Goal: Transaction & Acquisition: Purchase product/service

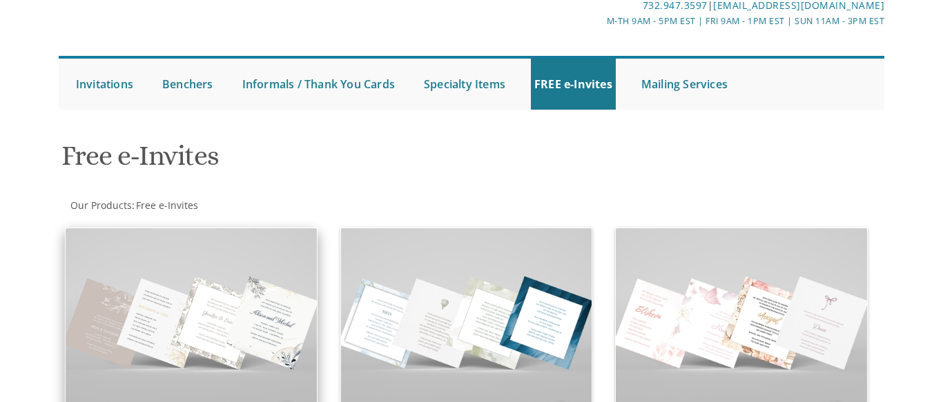
scroll to position [98, 0]
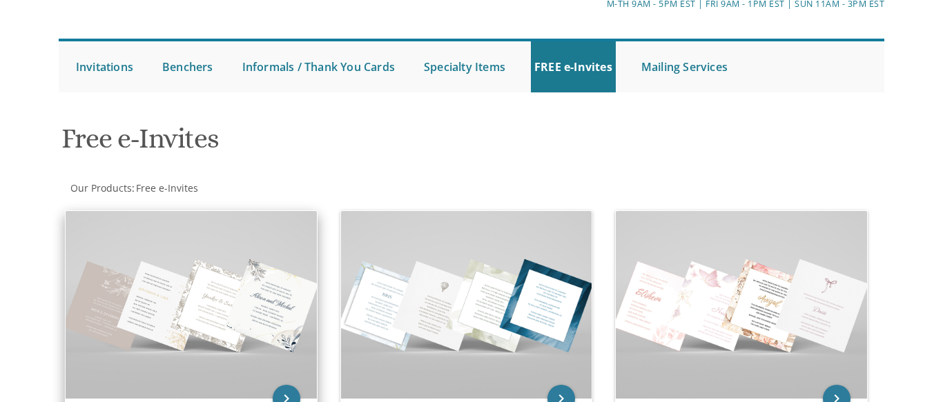
click at [255, 262] on img at bounding box center [191, 305] width 251 height 188
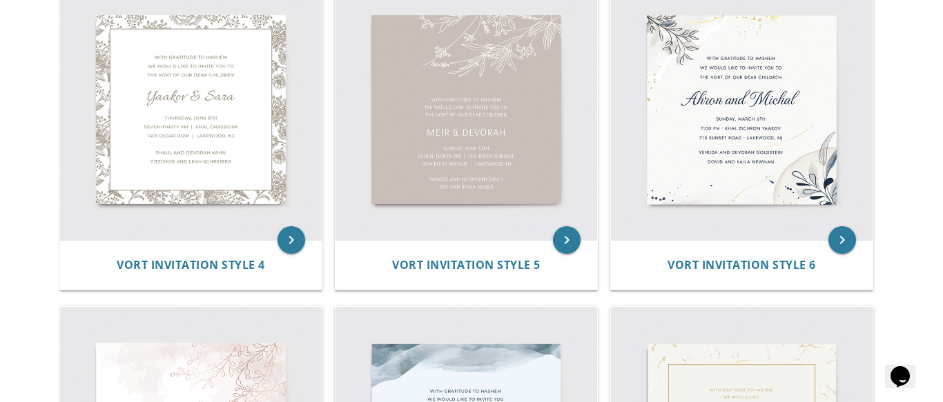
scroll to position [681, 0]
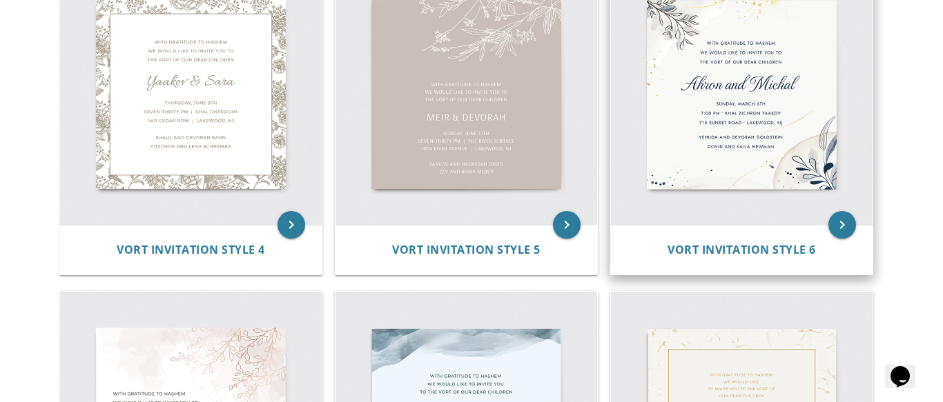
click at [764, 109] on img at bounding box center [742, 95] width 262 height 262
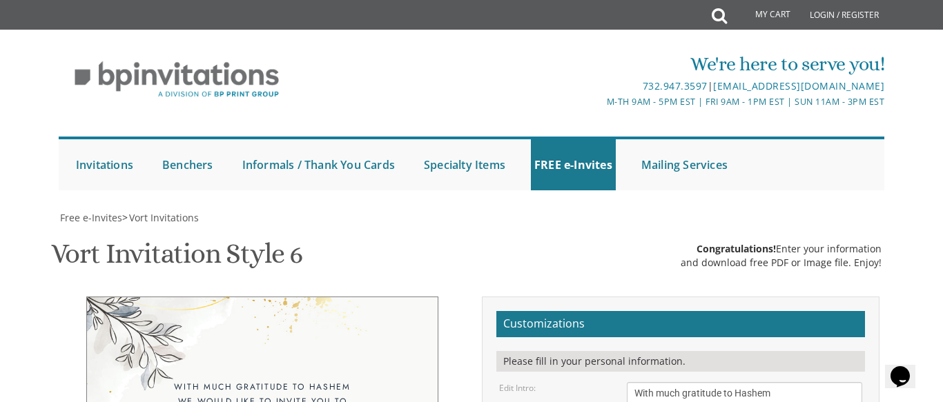
scroll to position [302, 0]
drag, startPoint x: 772, startPoint y: 188, endPoint x: 603, endPoint y: 180, distance: 168.6
drag, startPoint x: 664, startPoint y: 194, endPoint x: 631, endPoint y: 193, distance: 33.1
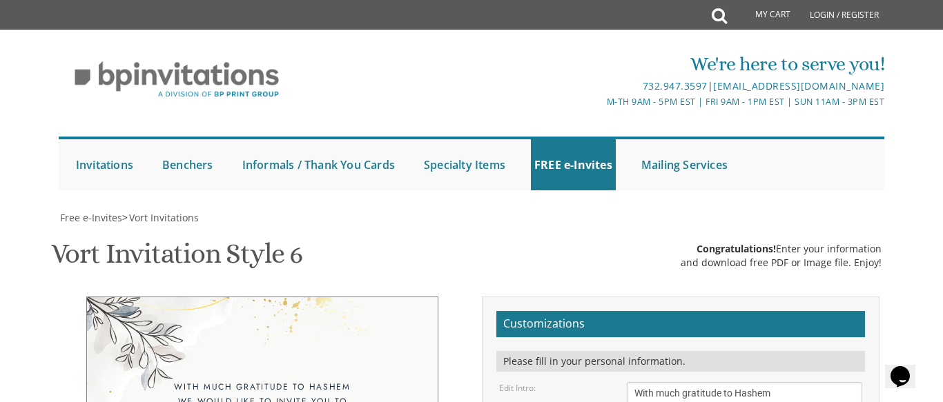
drag, startPoint x: 688, startPoint y: 196, endPoint x: 630, endPoint y: 189, distance: 58.4
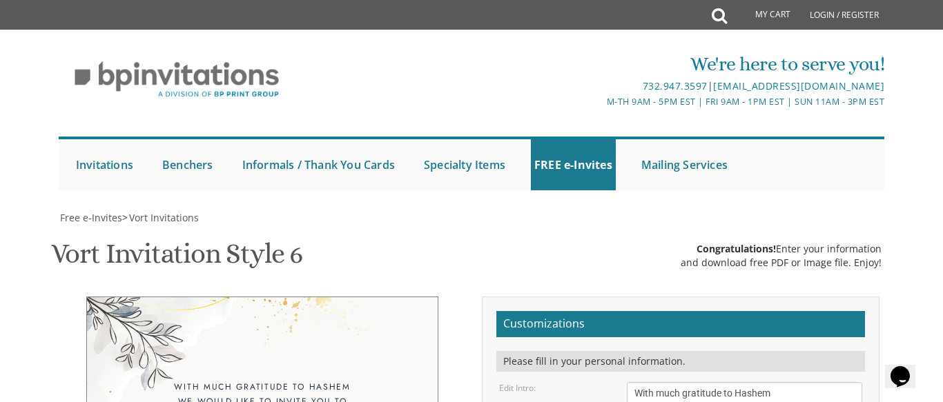
drag, startPoint x: 686, startPoint y: 197, endPoint x: 666, endPoint y: 196, distance: 20.0
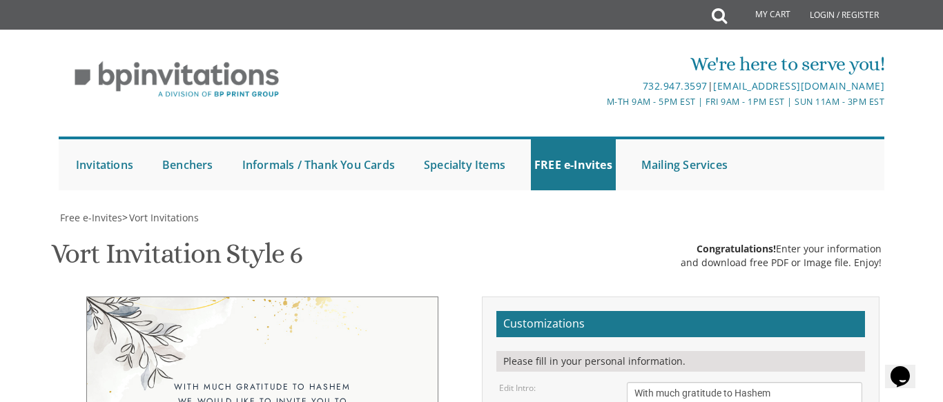
drag, startPoint x: 699, startPoint y: 195, endPoint x: 670, endPoint y: 197, distance: 28.4
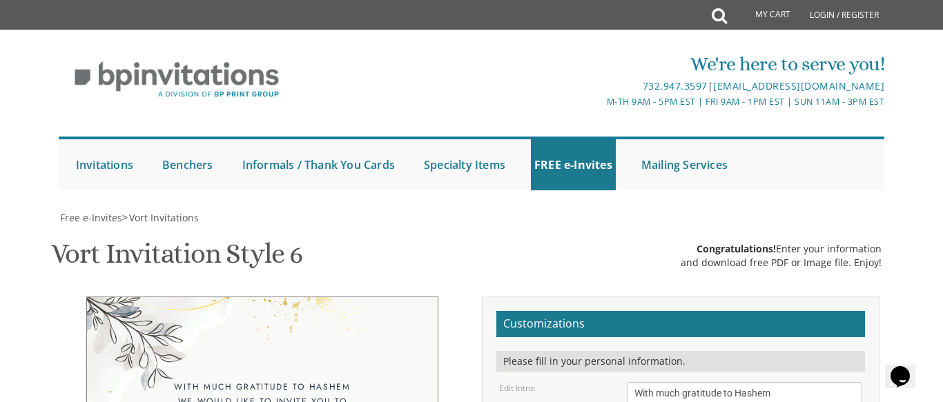
drag, startPoint x: 697, startPoint y: 199, endPoint x: 673, endPoint y: 198, distance: 24.2
type textarea "[PERSON_NAME] & [PERSON_NAME]"
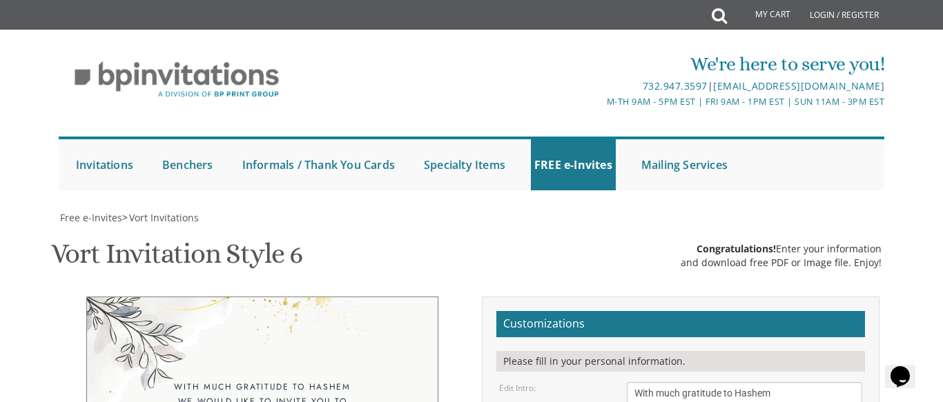
drag, startPoint x: 770, startPoint y: 300, endPoint x: 630, endPoint y: 295, distance: 139.5
drag, startPoint x: 748, startPoint y: 311, endPoint x: 634, endPoint y: 308, distance: 113.3
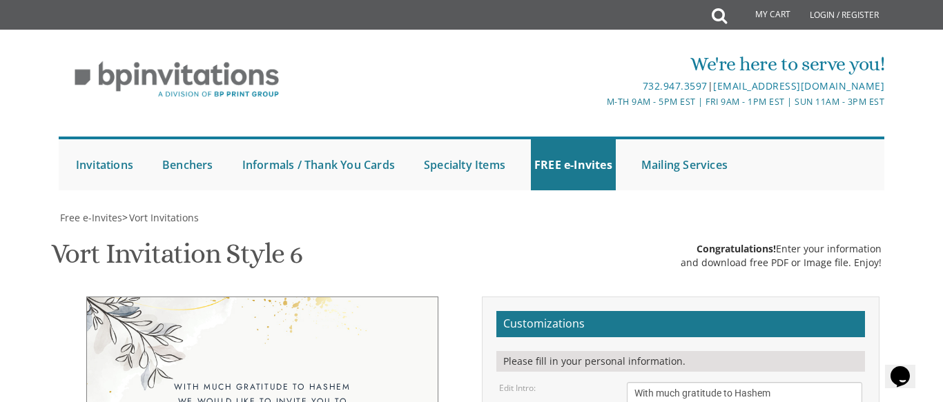
drag, startPoint x: 750, startPoint y: 314, endPoint x: 728, endPoint y: 315, distance: 22.1
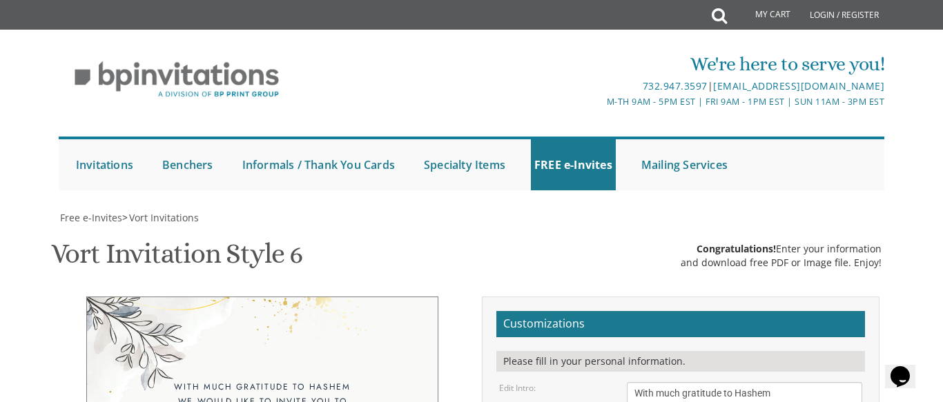
drag, startPoint x: 732, startPoint y: 298, endPoint x: 581, endPoint y: 293, distance: 151.3
drag, startPoint x: 723, startPoint y: 311, endPoint x: 621, endPoint y: 311, distance: 102.2
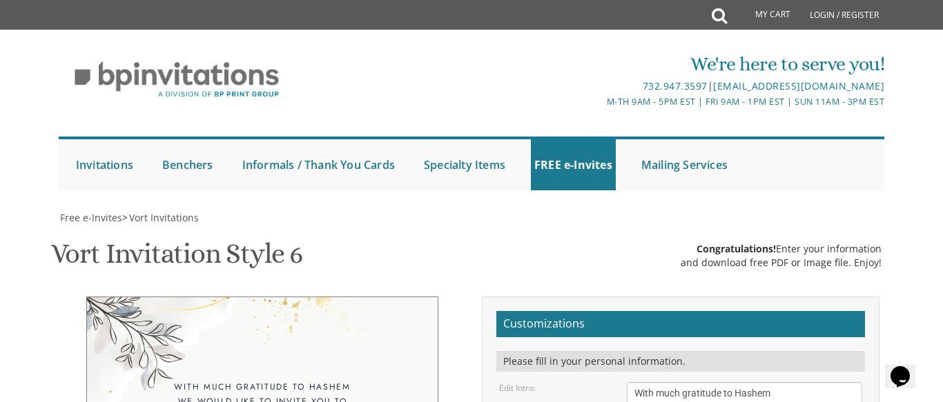
drag, startPoint x: 728, startPoint y: 313, endPoint x: 708, endPoint y: 313, distance: 20.7
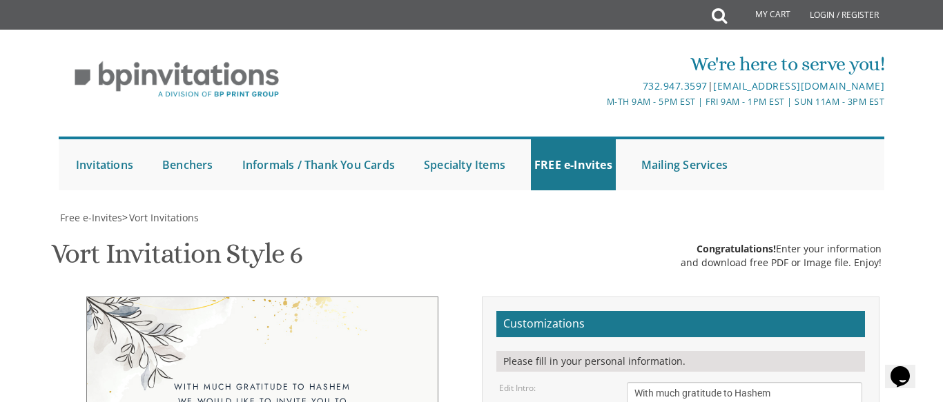
drag, startPoint x: 726, startPoint y: 315, endPoint x: 676, endPoint y: 315, distance: 49.7
type textarea "[PERSON_NAME] & [PERSON_NAME] [PERSON_NAME] & [PERSON_NAME]"
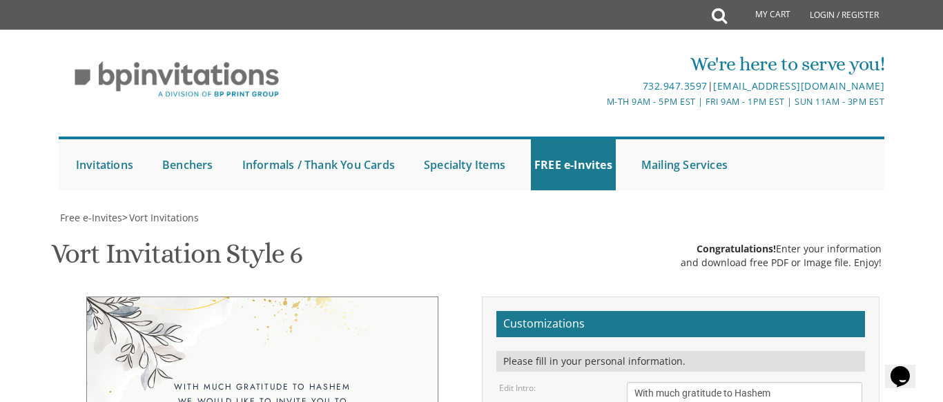
scroll to position [216, 0]
drag, startPoint x: 698, startPoint y: 280, endPoint x: 668, endPoint y: 279, distance: 29.7
drag, startPoint x: 688, startPoint y: 283, endPoint x: 670, endPoint y: 281, distance: 18.1
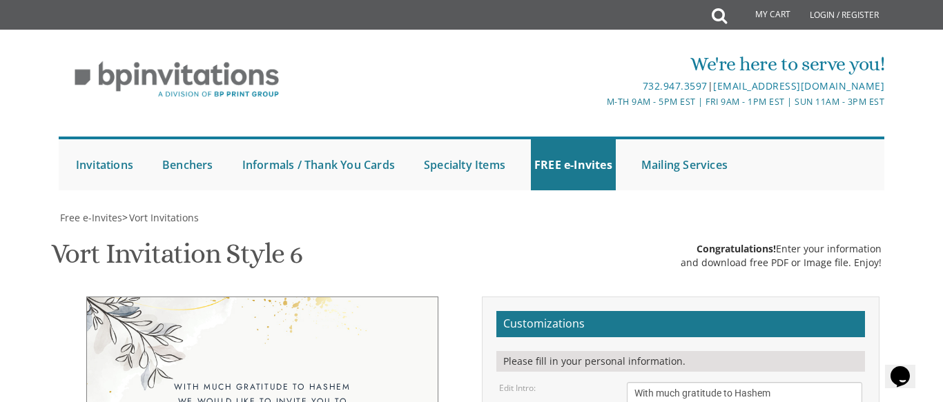
drag, startPoint x: 699, startPoint y: 283, endPoint x: 669, endPoint y: 283, distance: 30.4
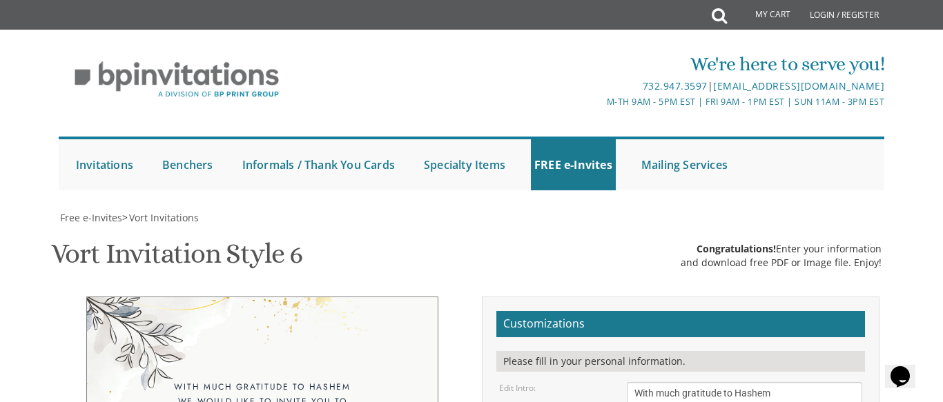
scroll to position [311, 0]
drag, startPoint x: 672, startPoint y: 184, endPoint x: 638, endPoint y: 185, distance: 34.5
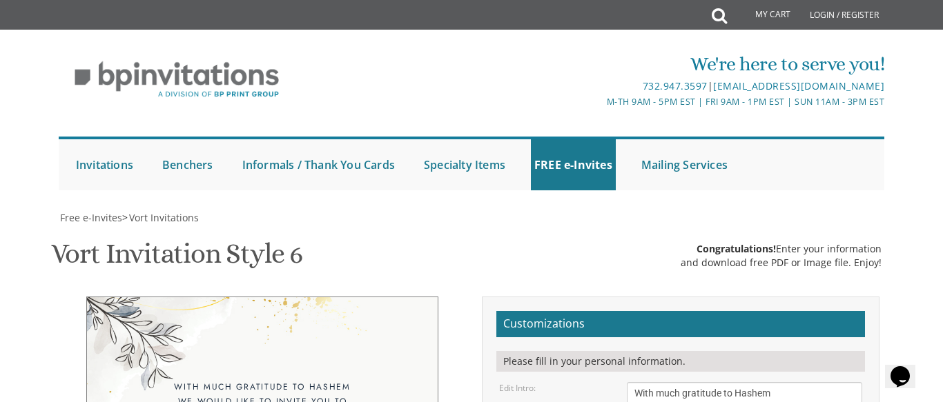
drag, startPoint x: 663, startPoint y: 184, endPoint x: 602, endPoint y: 184, distance: 60.8
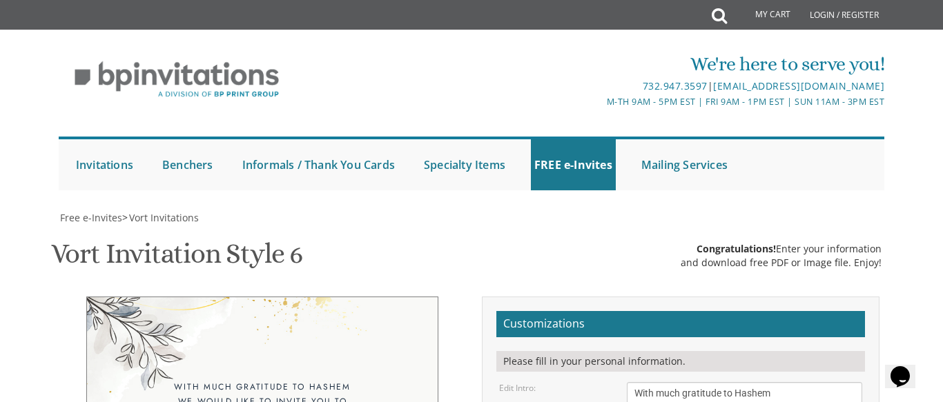
drag, startPoint x: 721, startPoint y: 195, endPoint x: 579, endPoint y: 185, distance: 143.2
drag, startPoint x: 729, startPoint y: 195, endPoint x: 625, endPoint y: 173, distance: 106.4
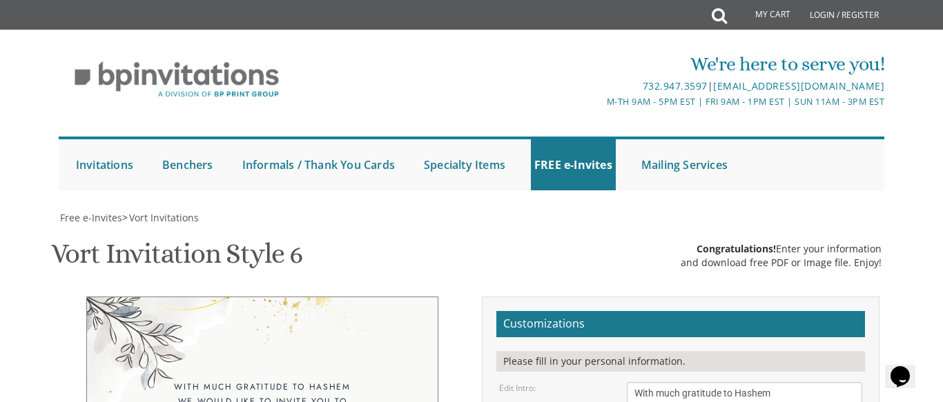
drag, startPoint x: 717, startPoint y: 199, endPoint x: 587, endPoint y: 175, distance: 131.3
drag, startPoint x: 761, startPoint y: 191, endPoint x: 623, endPoint y: 184, distance: 138.9
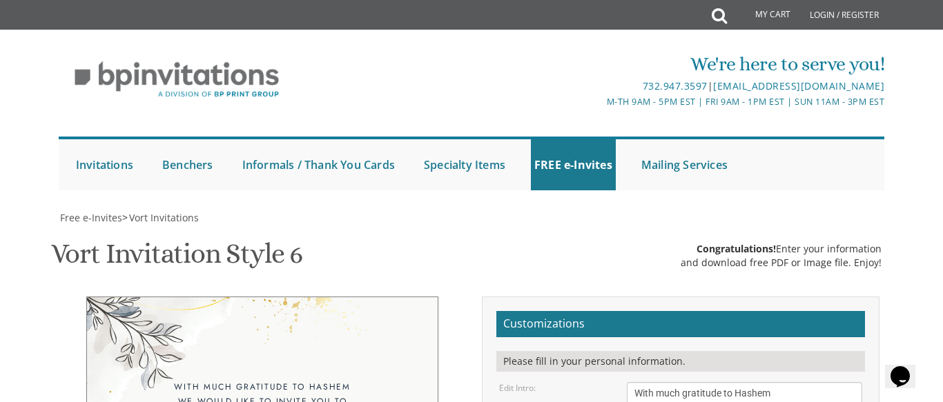
drag, startPoint x: 760, startPoint y: 193, endPoint x: 625, endPoint y: 186, distance: 134.8
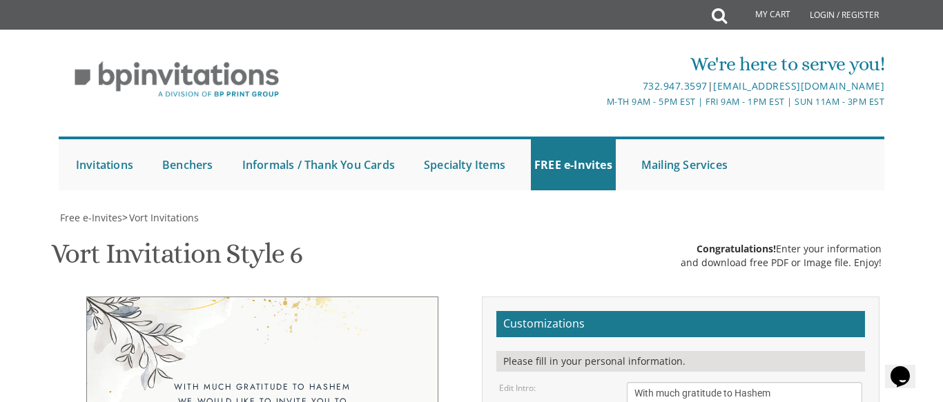
drag, startPoint x: 697, startPoint y: 195, endPoint x: 613, endPoint y: 195, distance: 83.5
drag, startPoint x: 739, startPoint y: 197, endPoint x: 545, endPoint y: 195, distance: 193.3
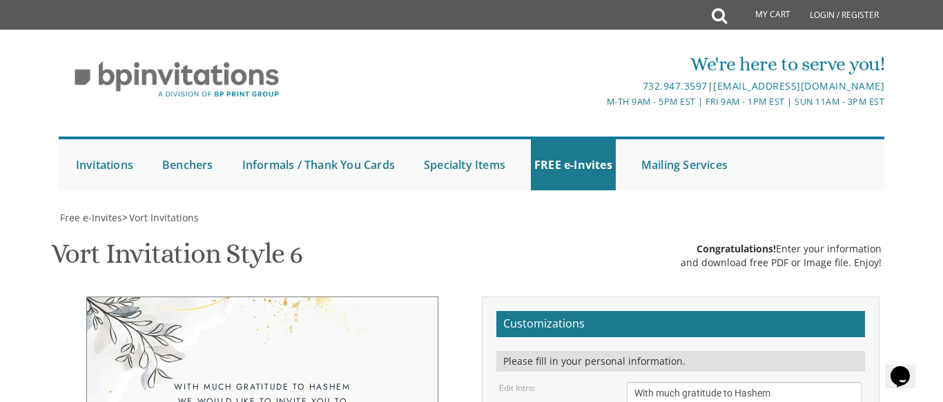
drag, startPoint x: 732, startPoint y: 193, endPoint x: 608, endPoint y: 189, distance: 123.6
drag, startPoint x: 741, startPoint y: 197, endPoint x: 591, endPoint y: 174, distance: 152.3
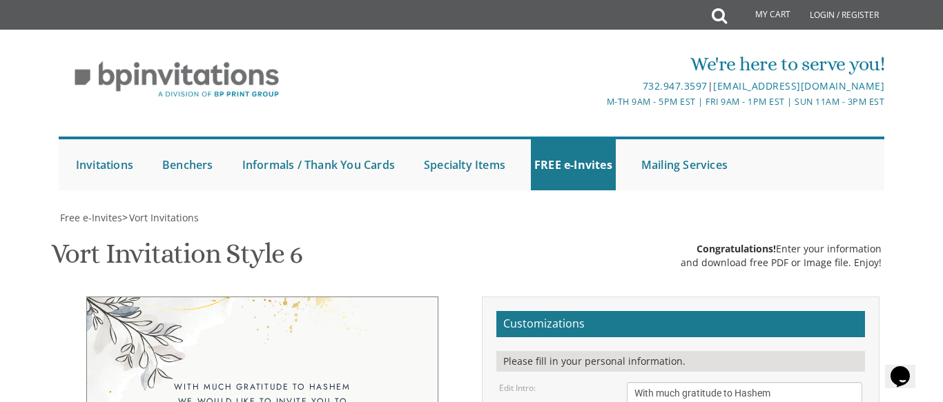
drag, startPoint x: 721, startPoint y: 197, endPoint x: 601, endPoint y: 181, distance: 121.9
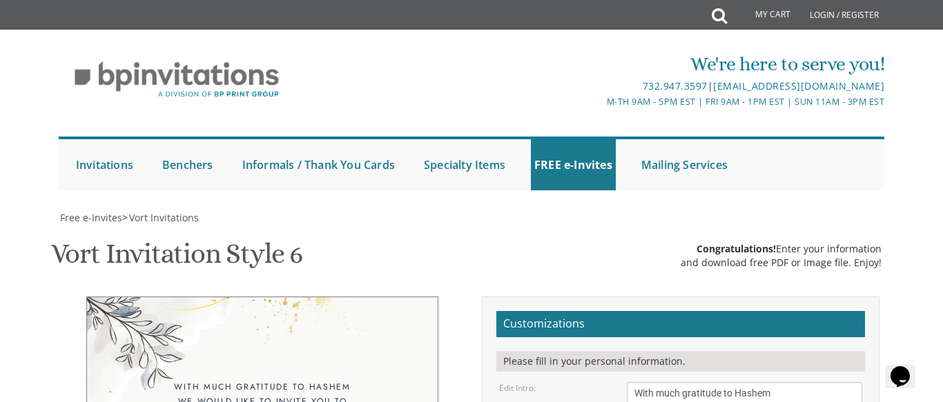
drag, startPoint x: 695, startPoint y: 191, endPoint x: 601, endPoint y: 189, distance: 93.9
type textarea "Y"
type textarea "[PERSON_NAME] & [PERSON_NAME]"
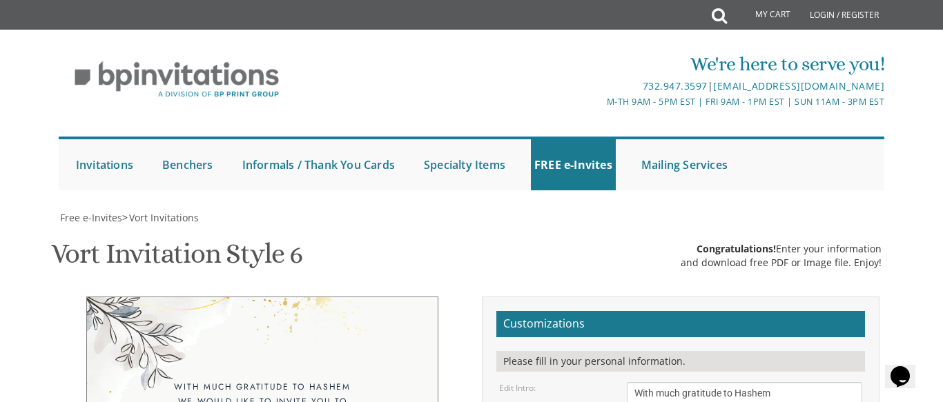
drag, startPoint x: 746, startPoint y: 197, endPoint x: 618, endPoint y: 171, distance: 130.4
